Goal: Task Accomplishment & Management: Use online tool/utility

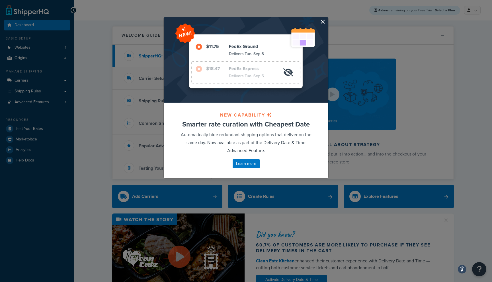
click at [327, 19] on button "button" at bounding box center [327, 17] width 1 height 1
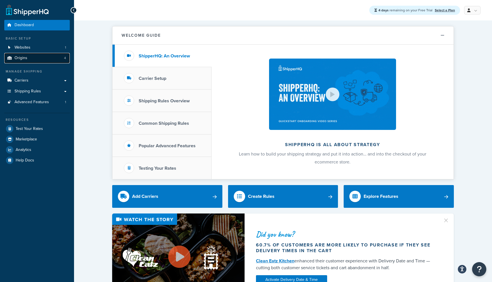
click at [22, 56] on span "Origins" at bounding box center [21, 58] width 13 height 5
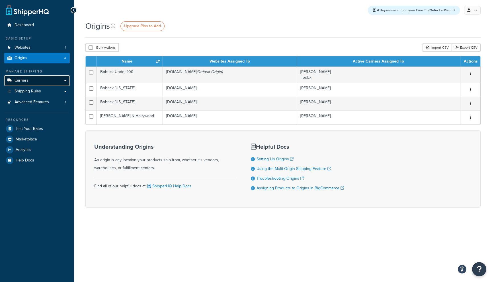
click at [48, 78] on link "Carriers" at bounding box center [36, 80] width 65 height 11
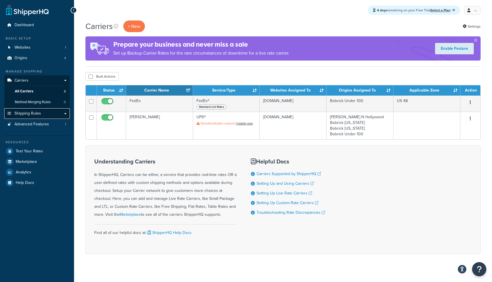
click at [48, 117] on link "Shipping Rules" at bounding box center [36, 113] width 65 height 11
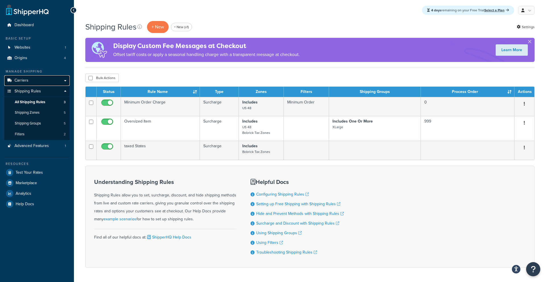
click at [47, 78] on link "Carriers" at bounding box center [36, 80] width 65 height 11
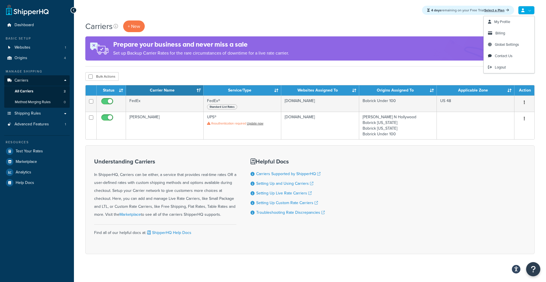
click at [533, 5] on div "4 days remaining on your Free Trial Select a Plan My Profile Billing Global Set…" at bounding box center [310, 10] width 472 height 20
click at [529, 12] on link at bounding box center [526, 10] width 16 height 9
click at [502, 34] on span "Billing" at bounding box center [501, 32] width 10 height 5
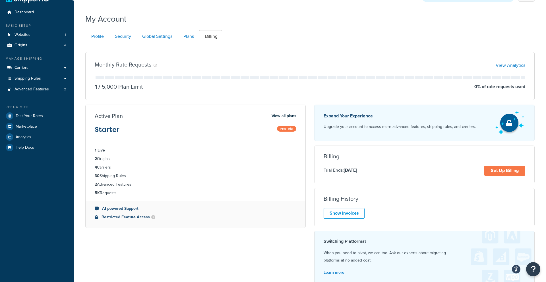
scroll to position [15, 0]
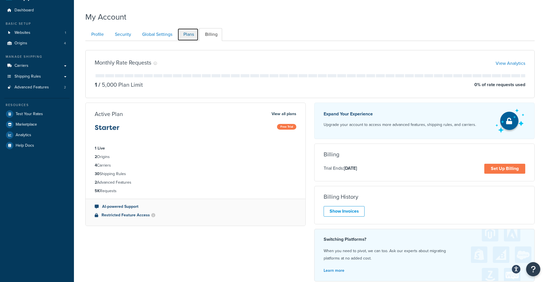
click at [190, 33] on link "Plans" at bounding box center [188, 34] width 21 height 13
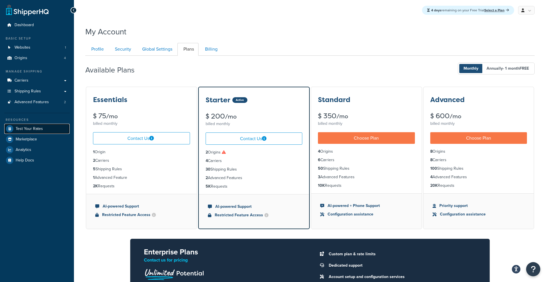
click at [27, 131] on span "Test Your Rates" at bounding box center [29, 129] width 27 height 5
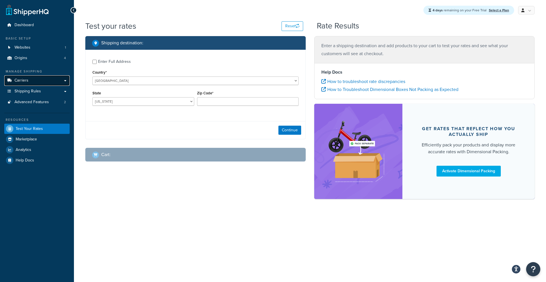
click at [32, 83] on link "Carriers" at bounding box center [36, 80] width 65 height 11
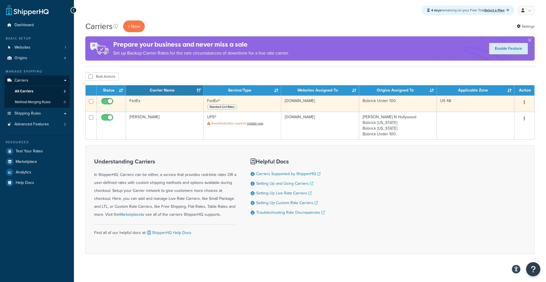
click at [303, 105] on td "[DOMAIN_NAME]" at bounding box center [320, 104] width 78 height 16
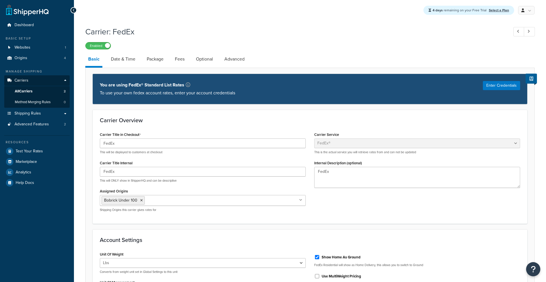
select select "fedEx"
select select "REGULAR_PICKUP"
select select "YOUR_PACKAGING"
click at [26, 113] on span "Shipping Rules" at bounding box center [28, 113] width 26 height 5
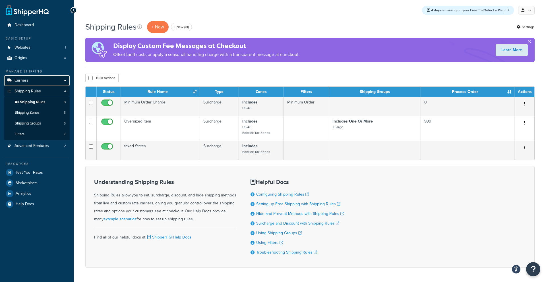
click at [45, 80] on link "Carriers" at bounding box center [36, 80] width 65 height 11
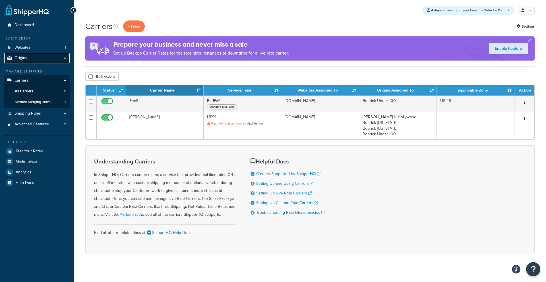
click at [56, 58] on link "Origins 4" at bounding box center [36, 58] width 65 height 11
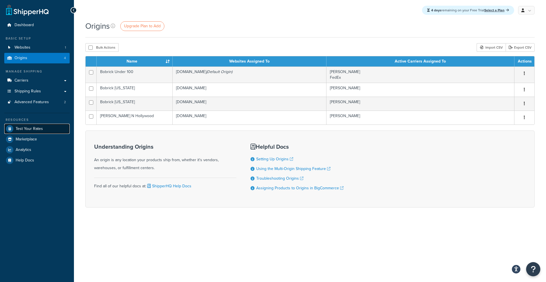
click at [50, 128] on link "Test Your Rates" at bounding box center [36, 129] width 65 height 10
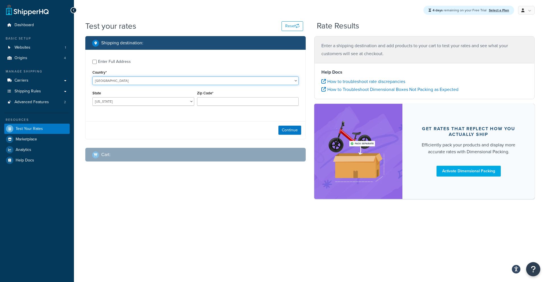
click at [130, 82] on select "United States United Kingdom Afghanistan Åland Islands Albania Algeria American…" at bounding box center [195, 81] width 206 height 9
click at [173, 104] on select "Alabama Alaska American Samoa Arizona Arkansas Armed Forces Americas Armed Forc…" at bounding box center [143, 101] width 102 height 9
select select "TX"
click at [92, 97] on select "Alabama Alaska American Samoa Arizona Arkansas Armed Forces Americas Armed Forc…" at bounding box center [143, 101] width 102 height 9
click at [242, 104] on input "Zip Code*" at bounding box center [248, 101] width 102 height 9
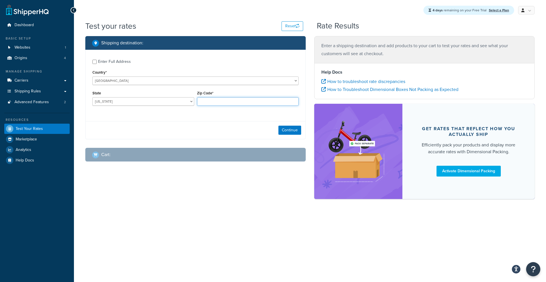
type input "78723"
click at [299, 131] on button "Continue" at bounding box center [289, 130] width 23 height 9
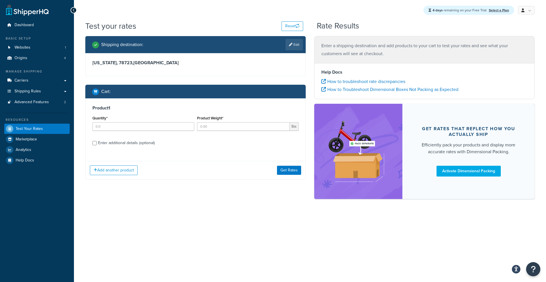
click at [132, 148] on div "Product 1 Quantity* Product Weight* lbs Enter additional details (optional)" at bounding box center [196, 127] width 220 height 58
click at [136, 142] on div "Enter additional details (optional)" at bounding box center [126, 143] width 57 height 8
click at [97, 142] on input "Enter additional details (optional)" at bounding box center [94, 143] width 4 height 4
checkbox input "true"
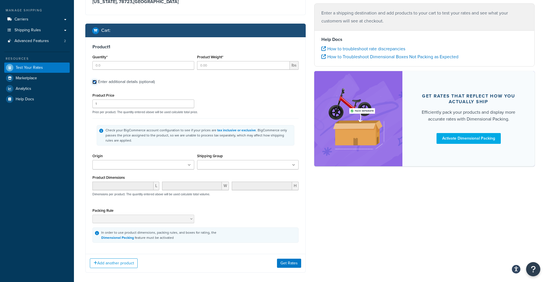
scroll to position [62, 0]
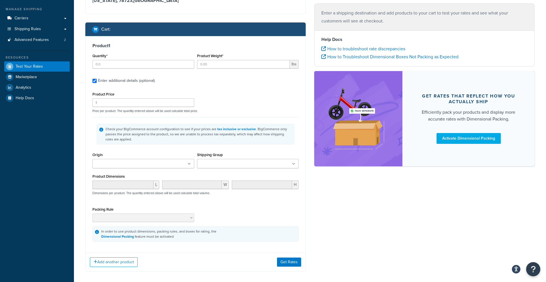
click at [157, 165] on ul at bounding box center [143, 163] width 102 height 9
click at [237, 165] on input "Shipping Group" at bounding box center [224, 164] width 50 height 6
click at [183, 151] on div "Origin Bobrick N Hollywood Bobrick New York Bobrick Tennessee Bobrick Under 100" at bounding box center [143, 159] width 102 height 17
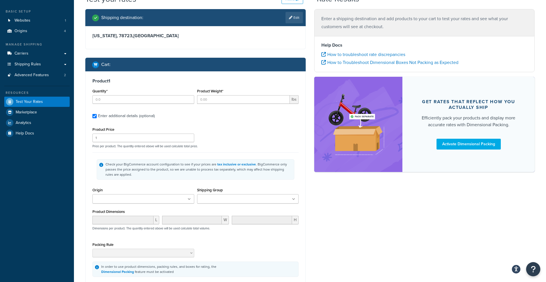
scroll to position [4, 0]
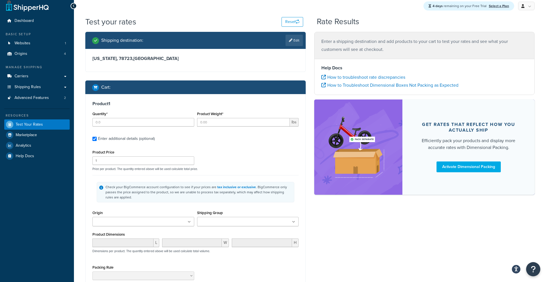
click at [166, 54] on div "Texas, 78723 , United States" at bounding box center [196, 60] width 220 height 23
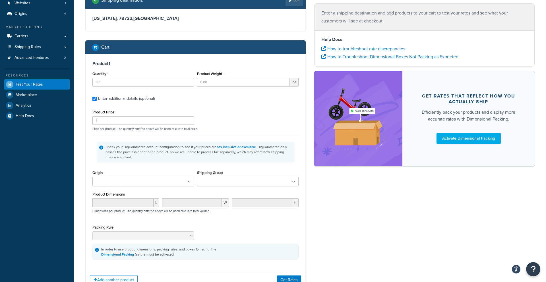
scroll to position [48, 0]
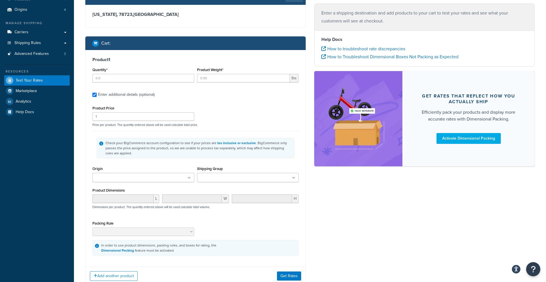
click at [141, 182] on div "Origin Bobrick N Hollywood Bobrick New York Bobrick Tennessee Bobrick Under 100" at bounding box center [143, 176] width 105 height 22
click at [188, 178] on icon at bounding box center [189, 177] width 3 height 3
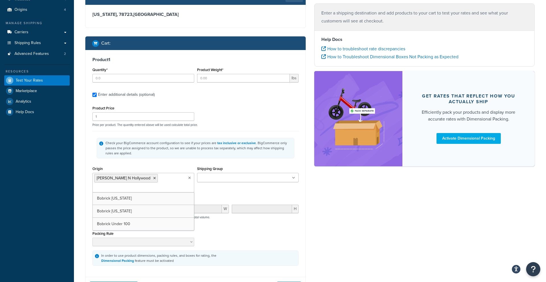
click at [232, 173] on ul at bounding box center [248, 177] width 102 height 9
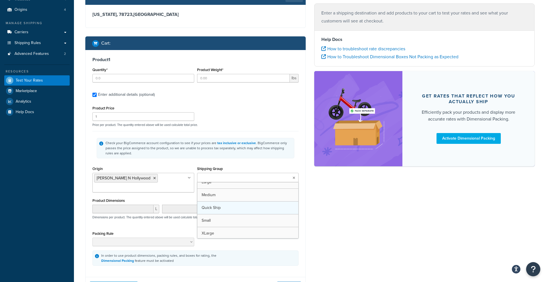
scroll to position [0, 0]
click at [251, 121] on div "Product Price 1 Price per product. The quantity entered above will be used calc…" at bounding box center [195, 115] width 209 height 22
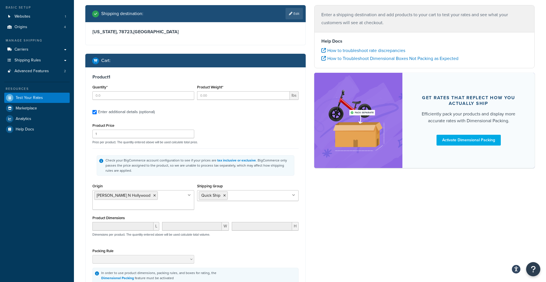
scroll to position [20, 0]
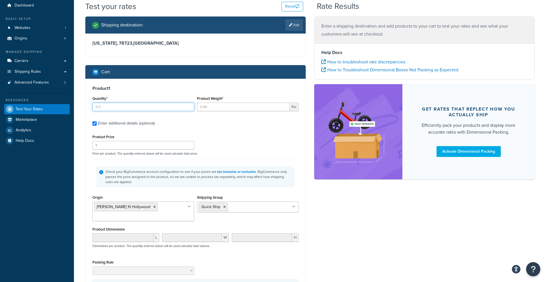
click at [160, 110] on input "Quantity*" at bounding box center [143, 107] width 102 height 9
type input "1"
click at [209, 103] on input "Product Weight*" at bounding box center [243, 107] width 93 height 9
type input "1"
click at [218, 137] on div "Product Price 1 Price per product. The quantity entered above will be used calc…" at bounding box center [195, 144] width 209 height 22
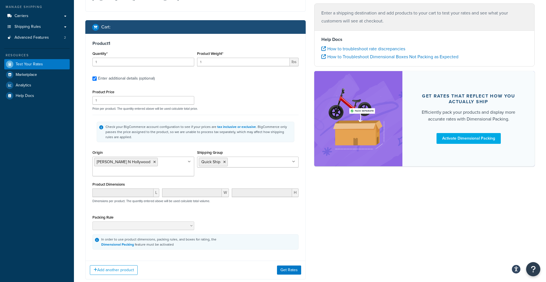
scroll to position [99, 0]
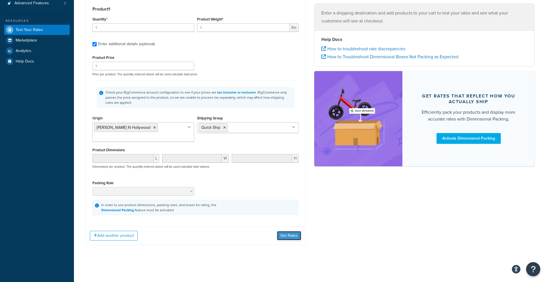
click at [285, 237] on button "Get Rates" at bounding box center [289, 235] width 24 height 9
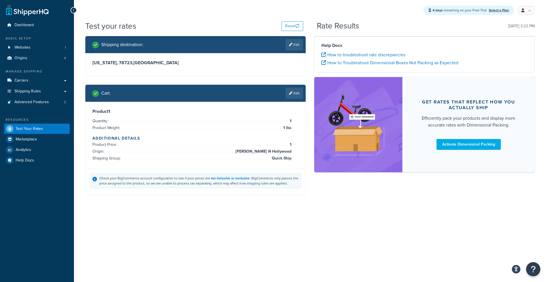
scroll to position [0, 0]
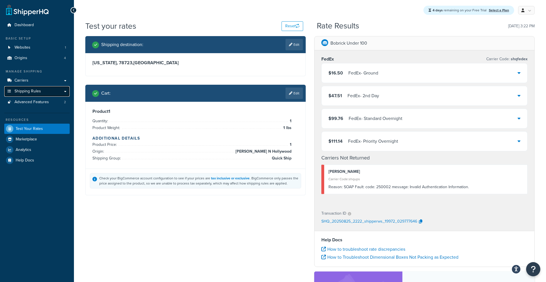
click at [48, 91] on link "Shipping Rules" at bounding box center [36, 91] width 65 height 11
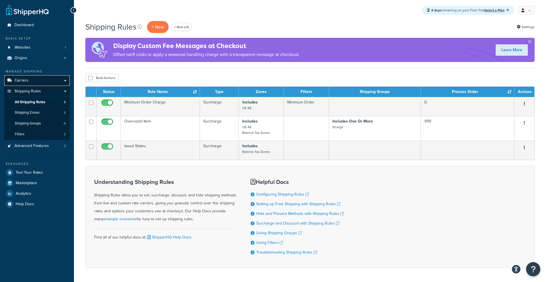
click at [37, 81] on link "Carriers" at bounding box center [36, 80] width 65 height 11
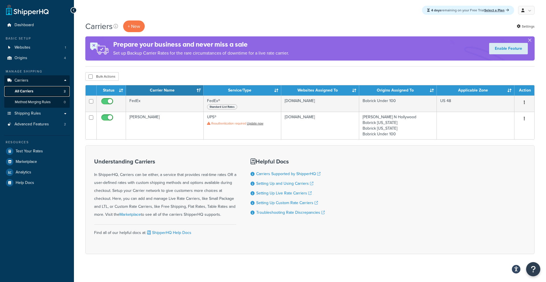
click at [47, 92] on link "All Carriers 2" at bounding box center [36, 91] width 65 height 11
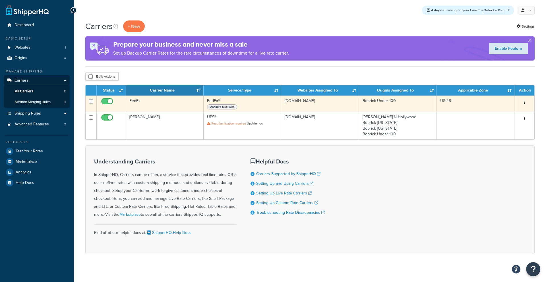
click at [176, 106] on td "FedEx" at bounding box center [165, 104] width 78 height 16
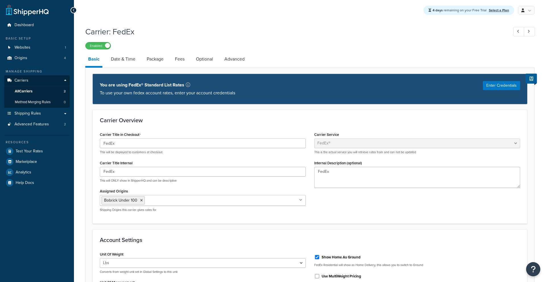
select select "fedEx"
select select "REGULAR_PICKUP"
select select "YOUR_PACKAGING"
click at [123, 60] on link "Date & Time" at bounding box center [123, 59] width 30 height 14
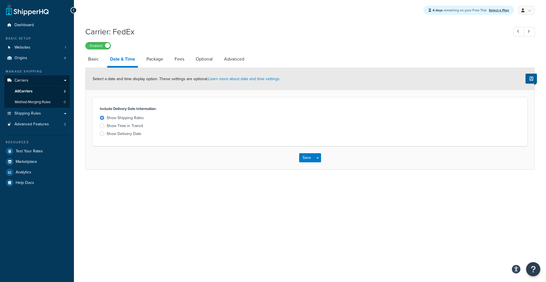
click at [127, 136] on div "Show Delivery Date" at bounding box center [124, 134] width 35 height 6
click at [0, 0] on input "Show Delivery Date" at bounding box center [0, 0] width 0 height 0
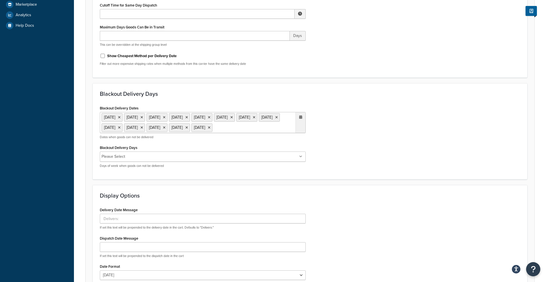
scroll to position [236, 0]
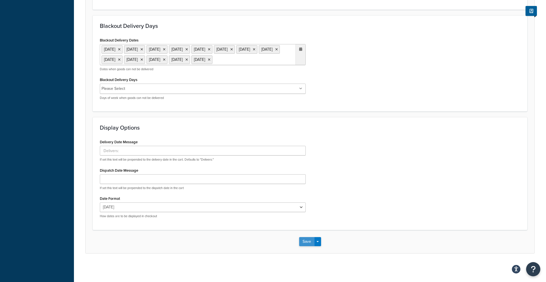
click at [308, 245] on button "Save" at bounding box center [306, 241] width 15 height 9
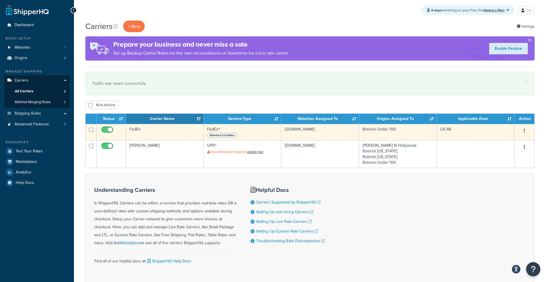
click at [159, 131] on td "FedEx" at bounding box center [165, 132] width 78 height 16
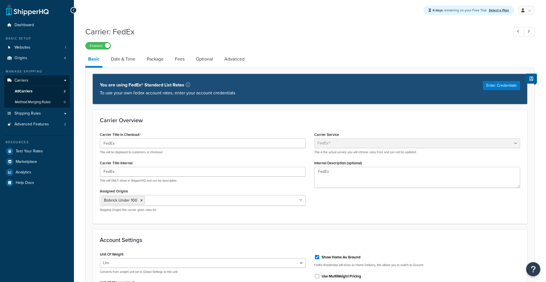
select select "fedEx"
select select "REGULAR_PICKUP"
select select "YOUR_PACKAGING"
click at [114, 66] on link "Date & Time" at bounding box center [123, 59] width 30 height 14
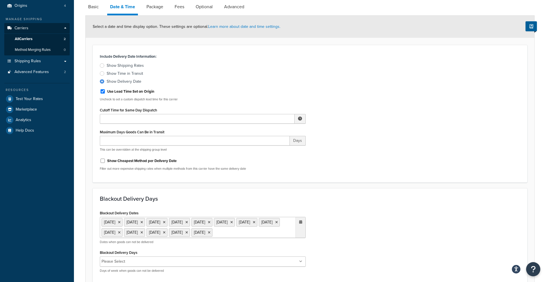
scroll to position [55, 0]
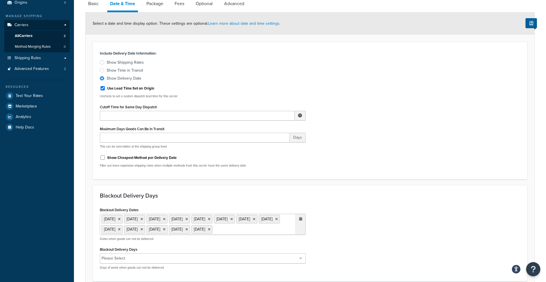
click at [141, 88] on label "Use Lead Time Set on Origin" at bounding box center [130, 88] width 47 height 5
click at [106, 88] on input "Use Lead Time Set on Origin" at bounding box center [103, 88] width 6 height 4
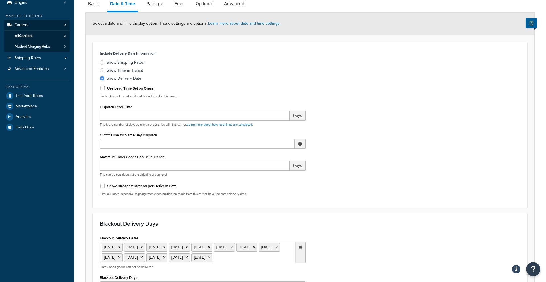
click at [145, 88] on label "Use Lead Time Set on Origin" at bounding box center [130, 88] width 47 height 5
click at [106, 88] on input "Use Lead Time Set on Origin" at bounding box center [103, 88] width 6 height 4
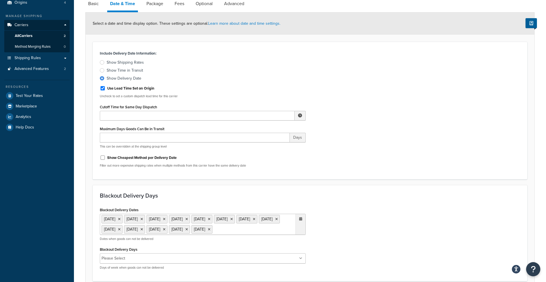
click at [145, 88] on label "Use Lead Time Set on Origin" at bounding box center [130, 88] width 47 height 5
click at [106, 88] on input "Use Lead Time Set on Origin" at bounding box center [103, 88] width 6 height 4
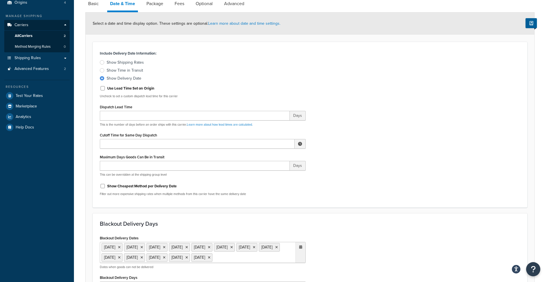
click at [145, 88] on label "Use Lead Time Set on Origin" at bounding box center [130, 88] width 47 height 5
click at [106, 88] on input "Use Lead Time Set on Origin" at bounding box center [103, 88] width 6 height 4
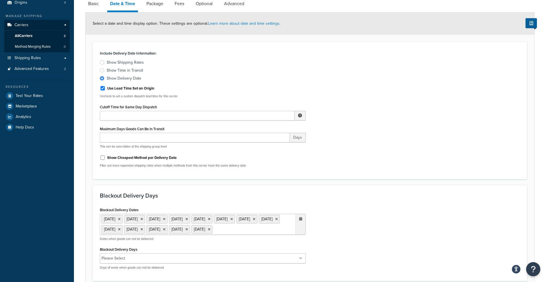
click at [145, 88] on label "Use Lead Time Set on Origin" at bounding box center [130, 88] width 47 height 5
click at [106, 88] on input "Use Lead Time Set on Origin" at bounding box center [103, 88] width 6 height 4
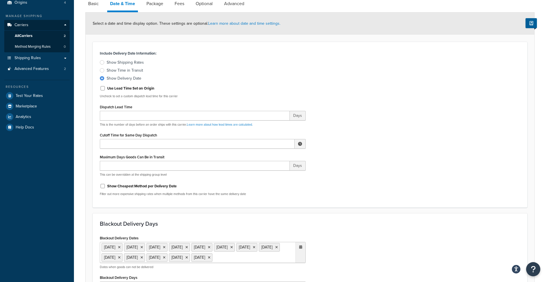
click at [145, 88] on label "Use Lead Time Set on Origin" at bounding box center [130, 88] width 47 height 5
click at [106, 88] on input "Use Lead Time Set on Origin" at bounding box center [103, 88] width 6 height 4
checkbox input "true"
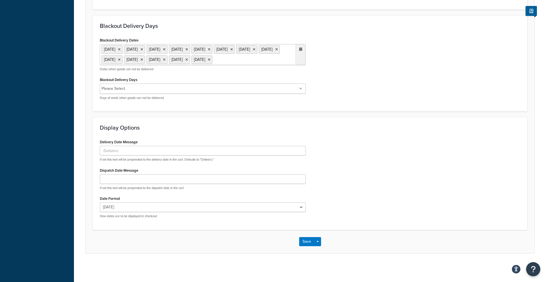
scroll to position [236, 0]
click at [133, 152] on input "Delivery Date Message" at bounding box center [203, 151] width 206 height 10
type input "Delivers:"
click at [131, 182] on input "Dispatch Date Message" at bounding box center [203, 179] width 206 height 10
click at [307, 241] on button "Save" at bounding box center [306, 241] width 15 height 9
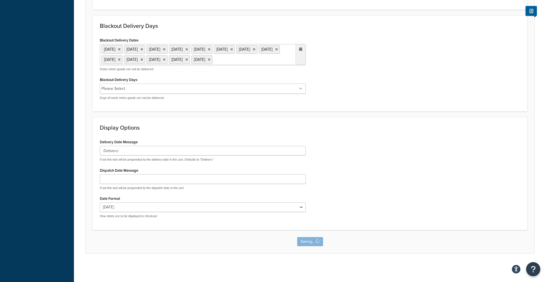
scroll to position [0, 0]
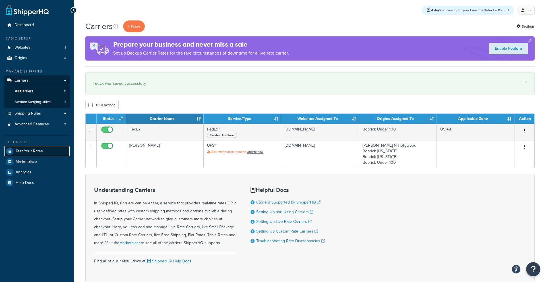
click at [38, 152] on span "Test Your Rates" at bounding box center [29, 151] width 27 height 5
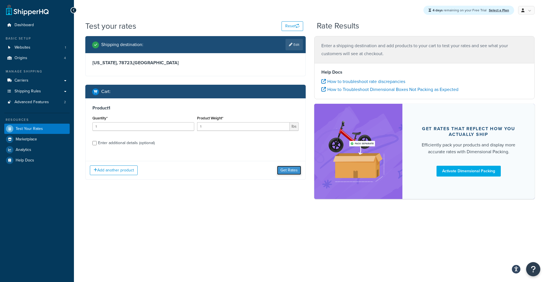
click at [293, 174] on button "Get Rates" at bounding box center [289, 170] width 24 height 9
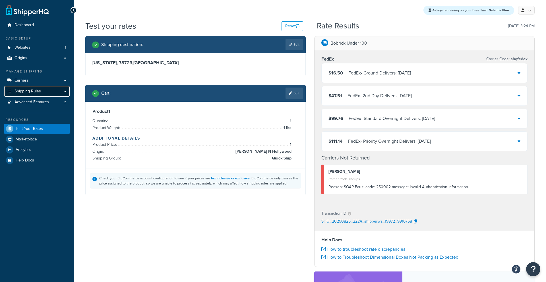
click at [59, 92] on link "Shipping Rules" at bounding box center [36, 91] width 65 height 11
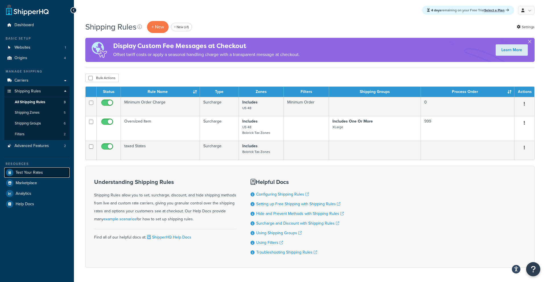
click at [40, 175] on span "Test Your Rates" at bounding box center [29, 172] width 27 height 5
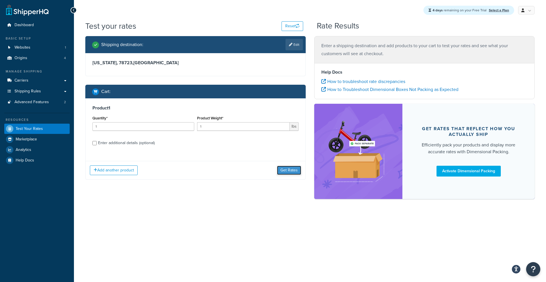
click at [295, 172] on button "Get Rates" at bounding box center [289, 170] width 24 height 9
